Goal: Navigation & Orientation: Find specific page/section

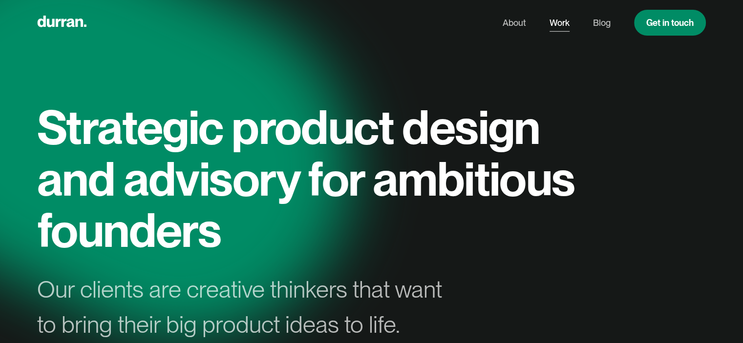
click at [550, 23] on link "Work" at bounding box center [559, 23] width 20 height 19
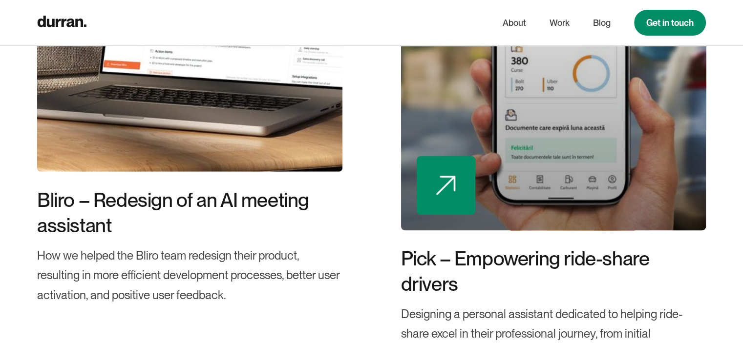
scroll to position [781, 0]
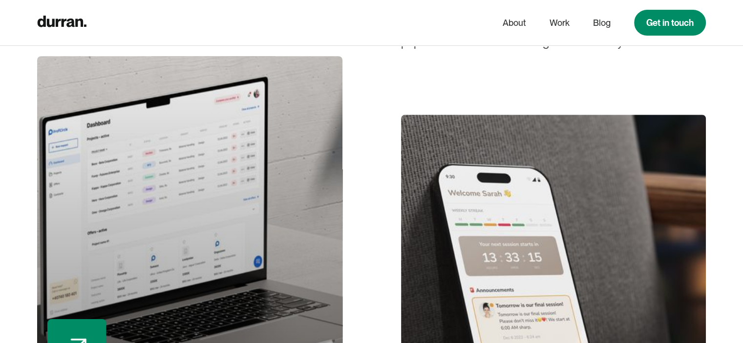
click at [289, 134] on div at bounding box center [189, 222] width 305 height 332
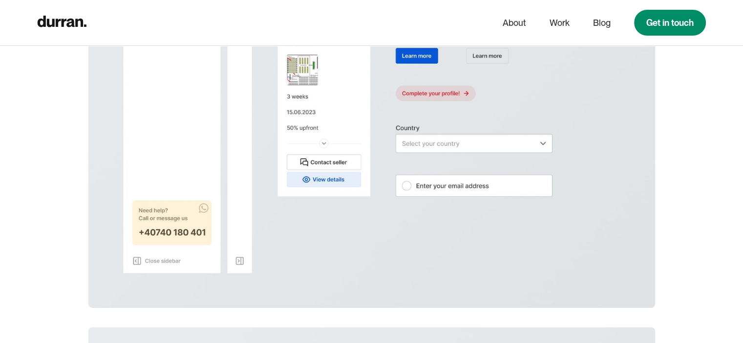
scroll to position [7179, 0]
